Goal: Information Seeking & Learning: Find contact information

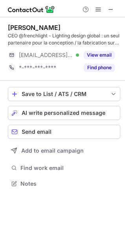
scroll to position [179, 125]
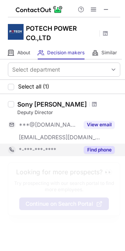
click at [97, 149] on button "Find phone" at bounding box center [99, 150] width 31 height 8
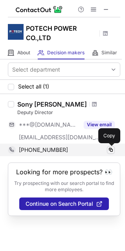
click at [110, 151] on span at bounding box center [111, 150] width 6 height 6
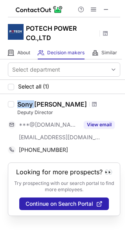
drag, startPoint x: 18, startPoint y: 104, endPoint x: 34, endPoint y: 104, distance: 16.2
click at [34, 104] on div "Sony Hoai Tran" at bounding box center [52, 104] width 70 height 8
copy div "Sony"
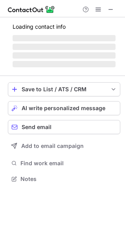
scroll to position [171, 125]
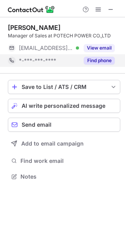
click at [103, 65] on div "Find phone" at bounding box center [97, 60] width 36 height 13
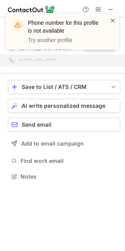
click at [115, 20] on span at bounding box center [113, 21] width 6 height 8
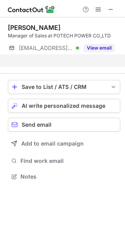
scroll to position [159, 125]
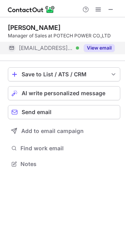
click at [101, 49] on button "View email" at bounding box center [99, 48] width 31 height 8
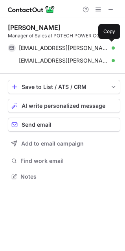
scroll to position [171, 125]
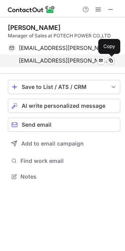
click at [111, 61] on span at bounding box center [111, 61] width 6 height 6
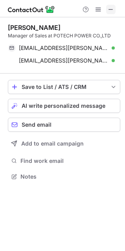
click at [111, 11] on span at bounding box center [111, 9] width 6 height 6
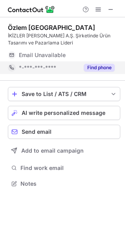
click at [115, 70] on button "Find phone" at bounding box center [99, 68] width 31 height 8
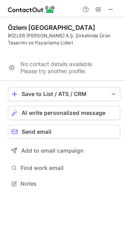
scroll to position [166, 125]
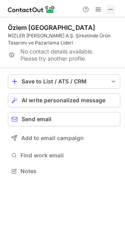
click at [113, 11] on span at bounding box center [111, 9] width 6 height 6
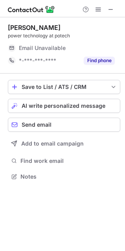
scroll to position [171, 125]
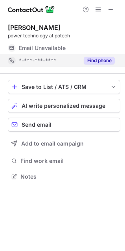
click at [110, 63] on button "Find phone" at bounding box center [99, 61] width 31 height 8
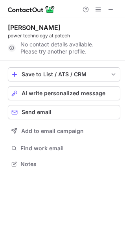
scroll to position [159, 125]
